Goal: Information Seeking & Learning: Learn about a topic

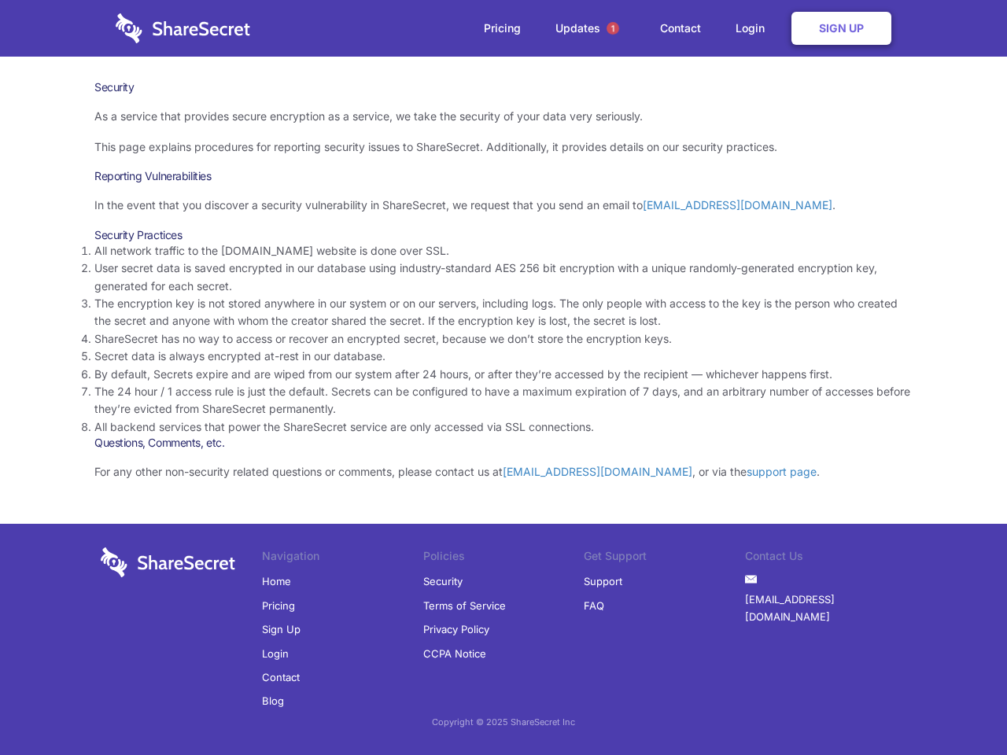
click at [503, 377] on li "By default, Secrets expire and are wiped from our system after 24 hours, or aft…" at bounding box center [503, 374] width 818 height 17
click at [613, 28] on span "1" at bounding box center [612, 28] width 13 height 13
